Goal: Information Seeking & Learning: Learn about a topic

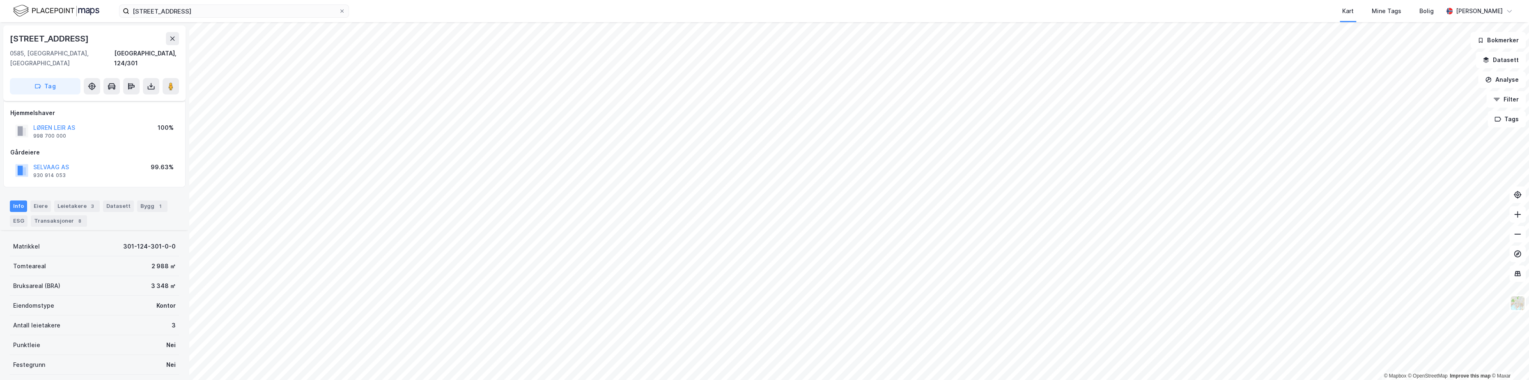
scroll to position [149, 0]
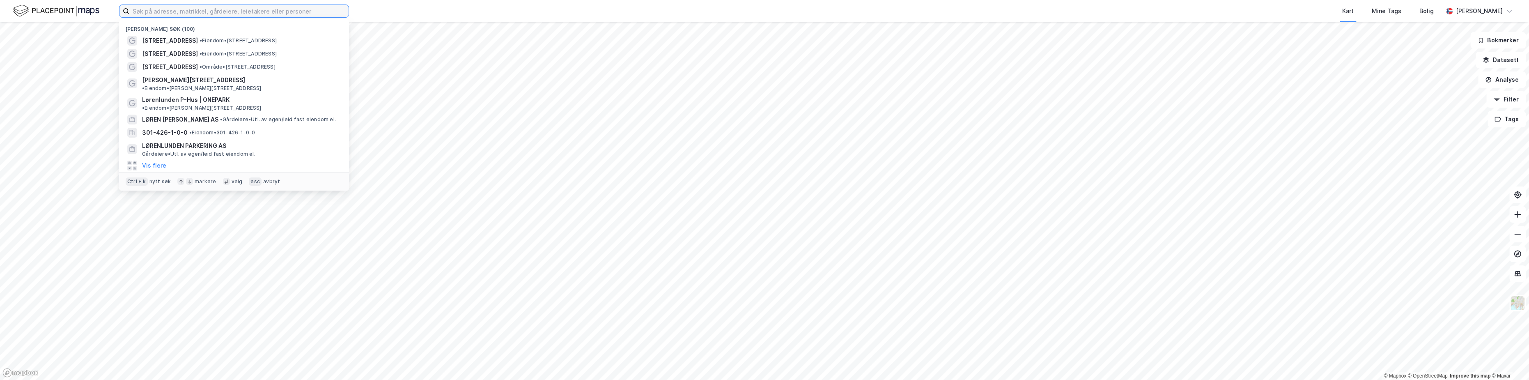
click at [229, 14] on input at bounding box center [238, 11] width 219 height 12
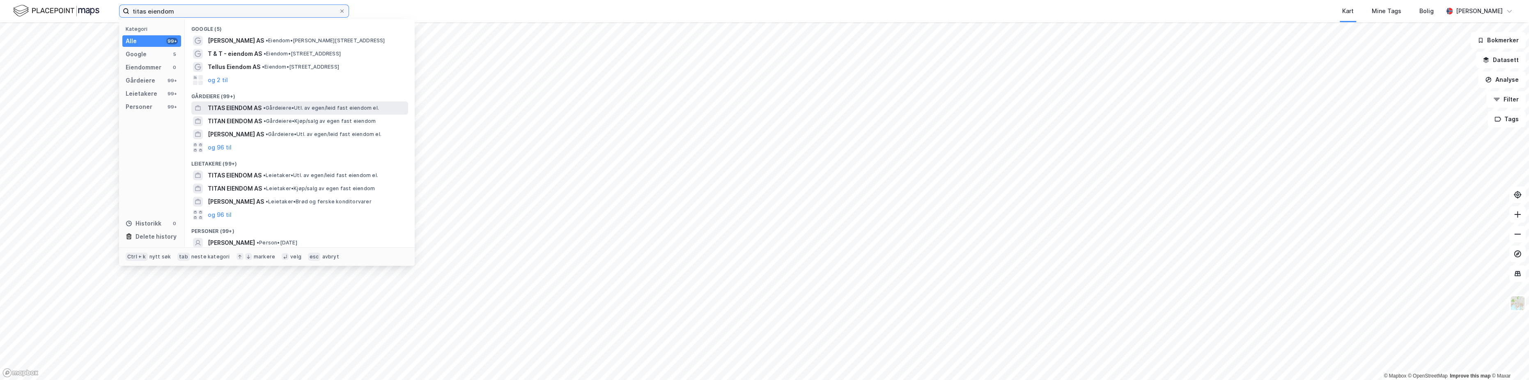
type input "titas eiendom"
click at [245, 106] on span "TITAS EIENDOM AS" at bounding box center [235, 108] width 54 height 10
